Goal: Understand process/instructions: Learn how to perform a task or action

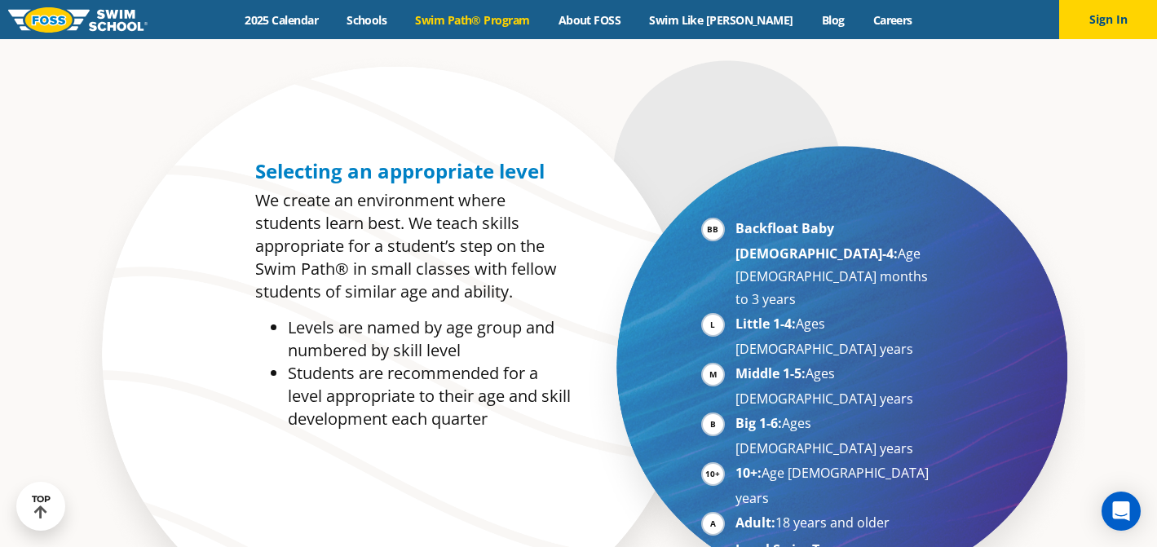
scroll to position [736, 0]
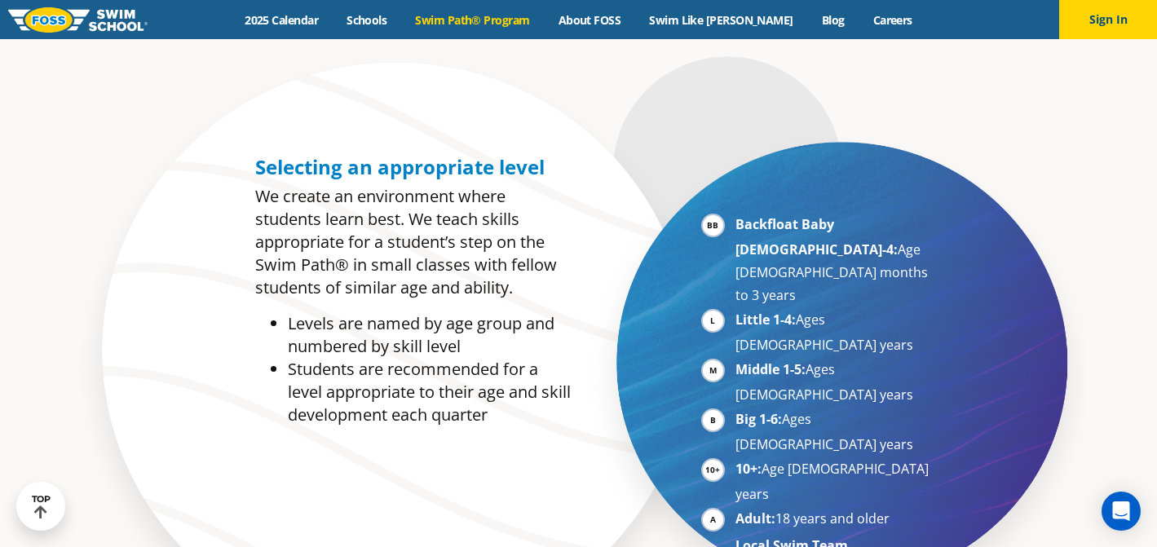
click at [735, 226] on li "Backfloat Baby 1-4: Age 6 months to 3 years" at bounding box center [835, 260] width 200 height 94
click at [775, 227] on strong "Backfloat Baby 1-4:" at bounding box center [816, 236] width 162 height 43
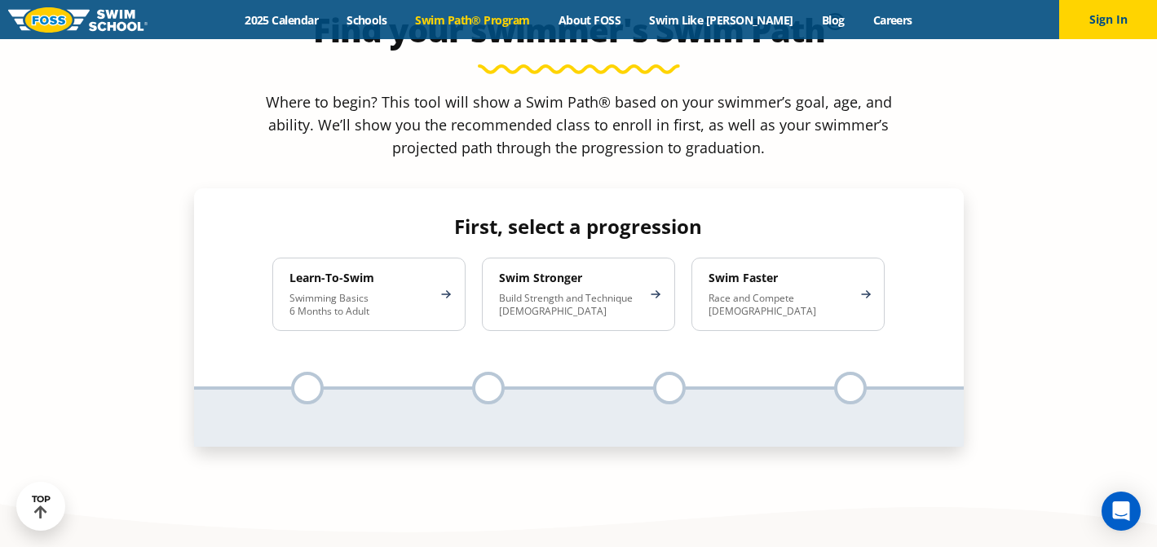
scroll to position [1538, 0]
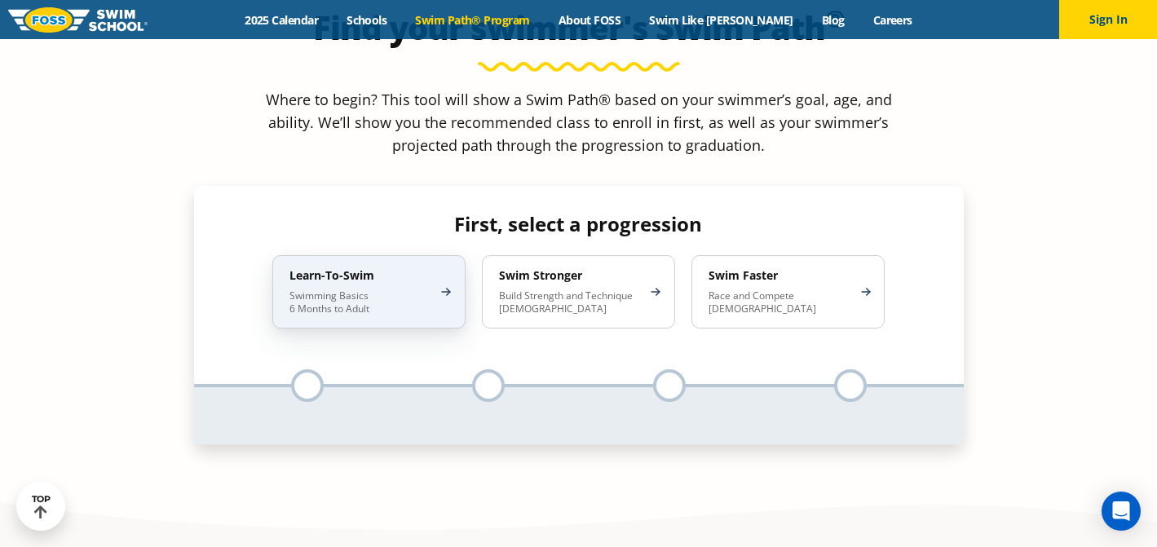
click at [396, 268] on h4 "Learn-To-Swim" at bounding box center [360, 275] width 143 height 15
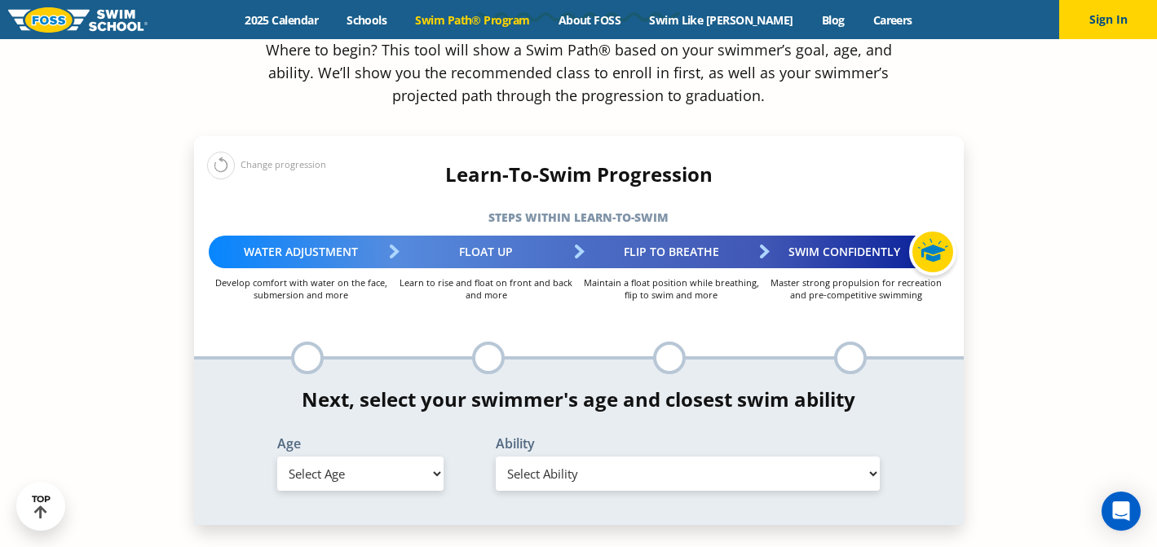
scroll to position [1592, 0]
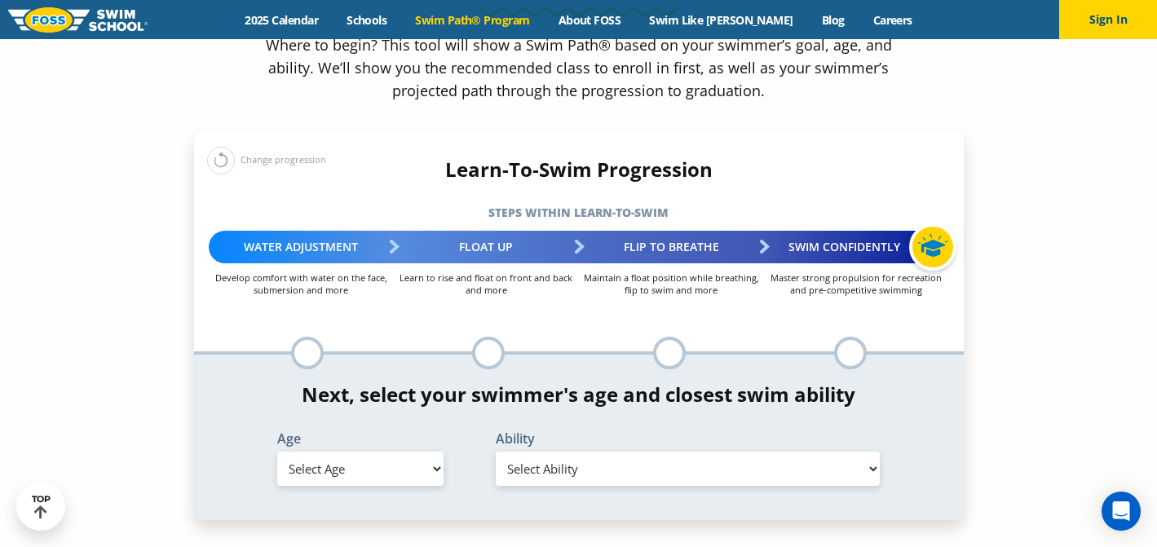
click at [372, 452] on select "Select Age 6 months - 1 year 1 year 2 years 3 years 4 years 5 years 6 years 7 y…" at bounding box center [360, 469] width 166 height 34
select select "2-years"
click at [576, 452] on select "Select Ability First in-water experience Comfortable with water poured over the…" at bounding box center [688, 469] width 385 height 34
select select "2-years-i-would-be-comfortable-if-my-child-fell-in-the-water-and-confident-they…"
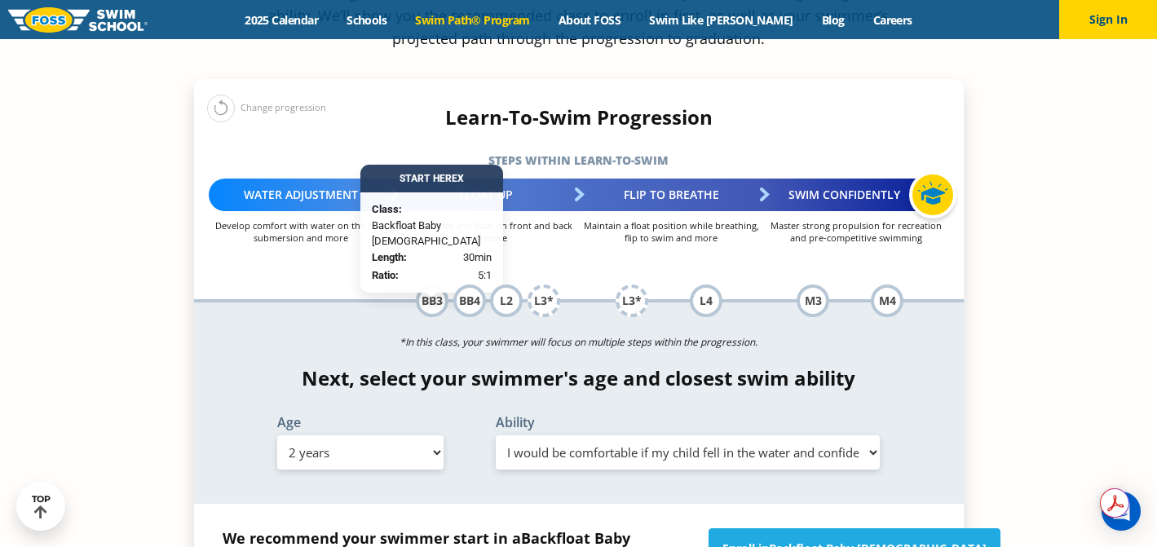
scroll to position [1647, 0]
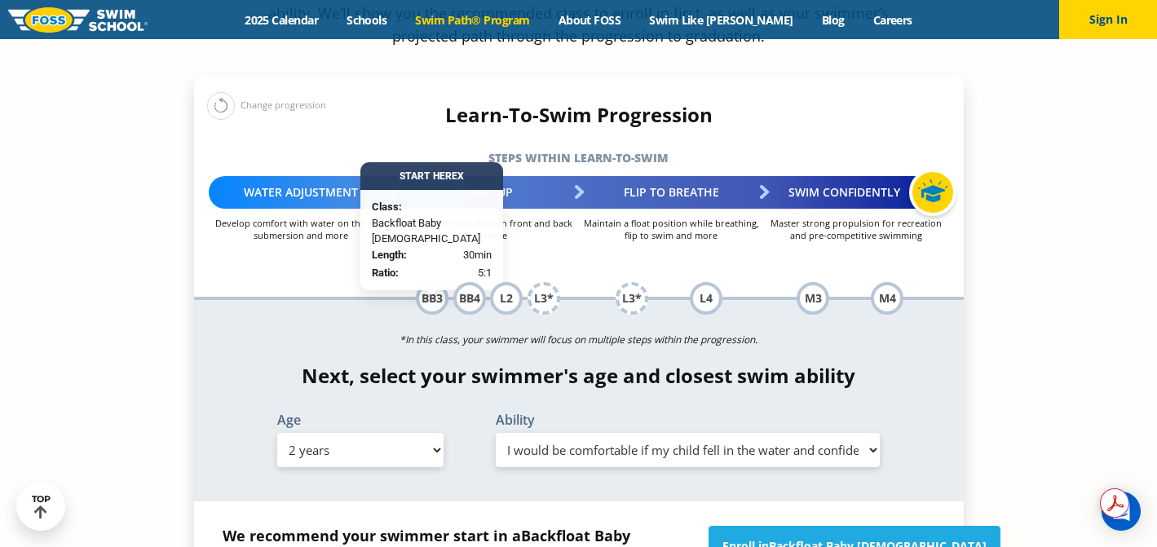
click at [541, 17] on link "Swim Path® Program" at bounding box center [472, 19] width 143 height 15
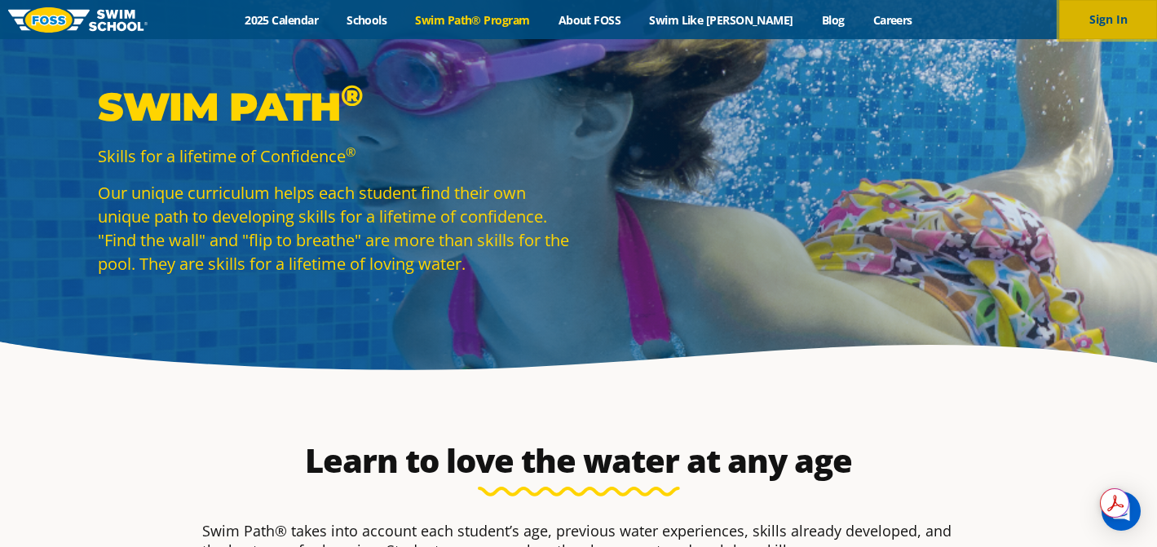
click at [1126, 14] on button "Sign In" at bounding box center [1108, 19] width 98 height 39
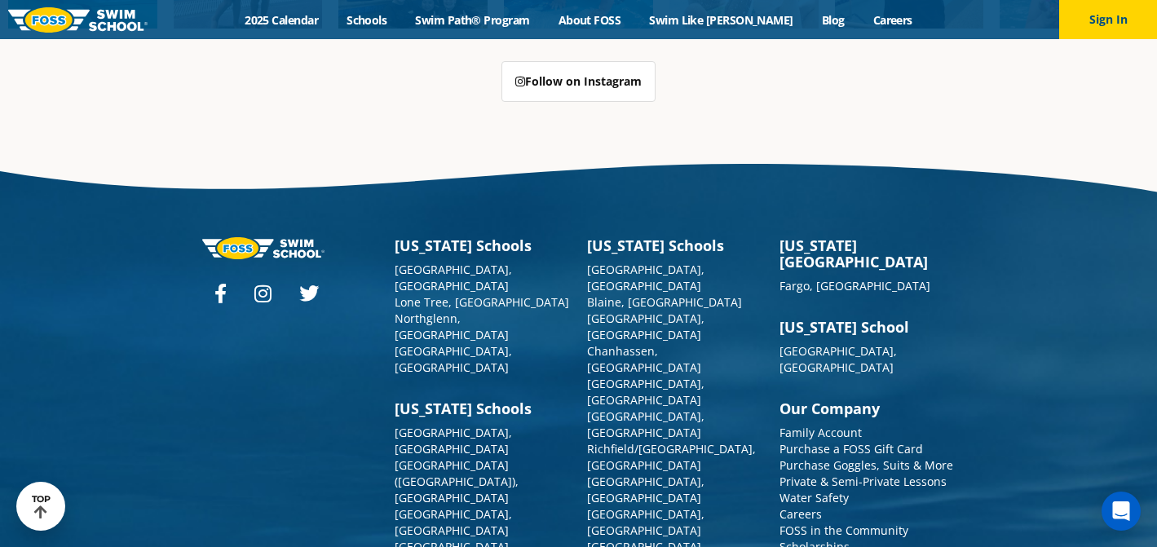
scroll to position [4129, 0]
